Goal: Transaction & Acquisition: Book appointment/travel/reservation

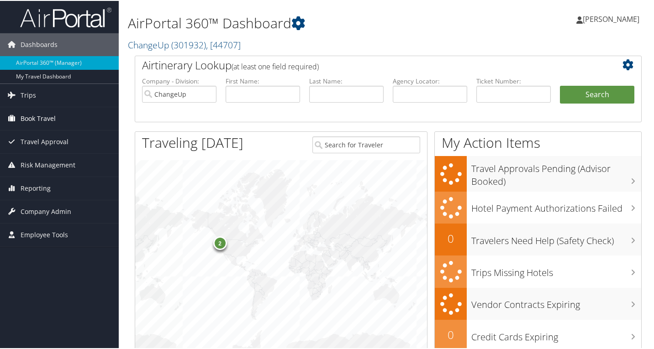
click at [38, 122] on span "Book Travel" at bounding box center [38, 117] width 35 height 23
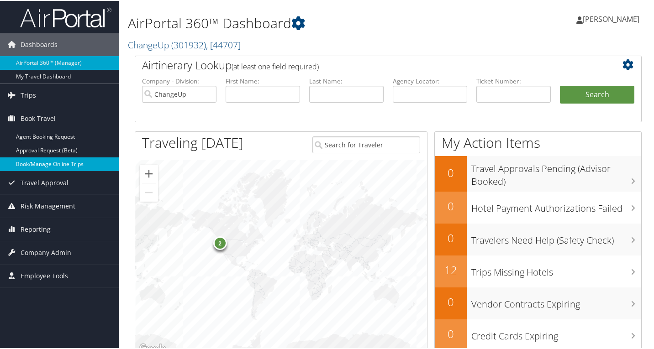
click at [35, 165] on link "Book/Manage Online Trips" at bounding box center [59, 164] width 119 height 14
click at [41, 163] on link "Book/Manage Online Trips" at bounding box center [59, 164] width 119 height 14
